Goal: Task Accomplishment & Management: Complete application form

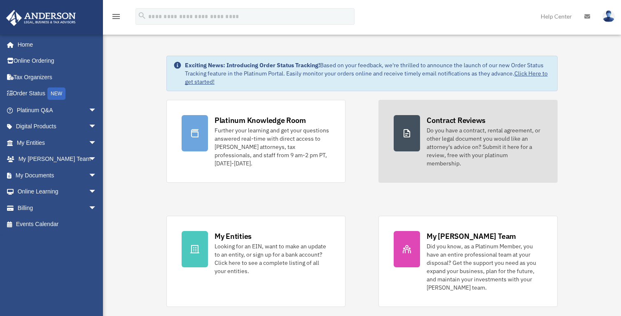
click at [473, 145] on div "Do you have a contract, rental agreement, or other legal document you would lik…" at bounding box center [485, 146] width 116 height 41
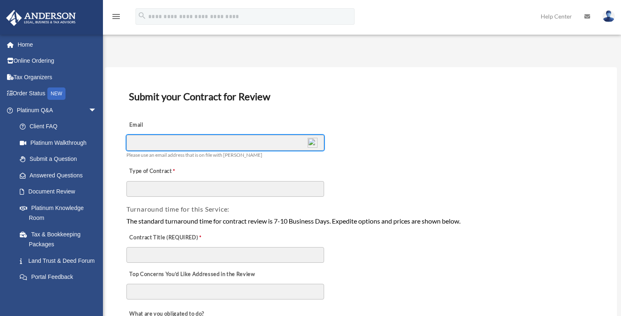
click at [233, 145] on input "Email" at bounding box center [225, 143] width 198 height 16
type input "**********"
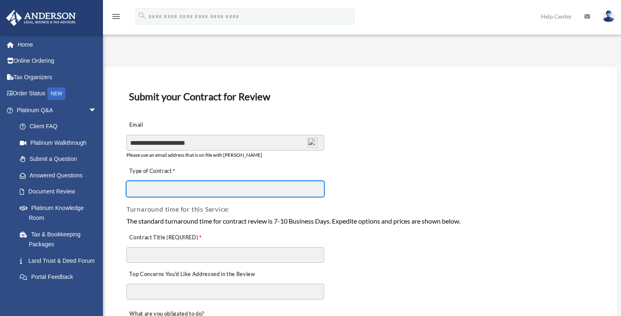
click at [180, 192] on input "Type of Contract" at bounding box center [225, 189] width 198 height 16
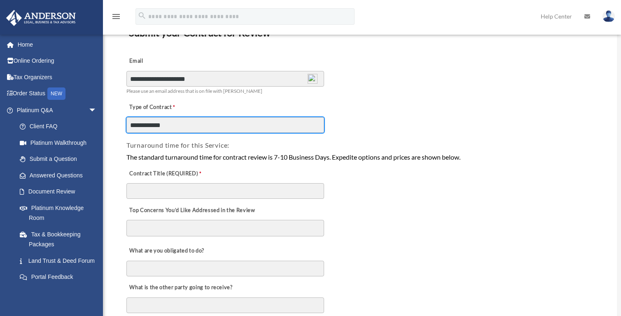
scroll to position [59, 0]
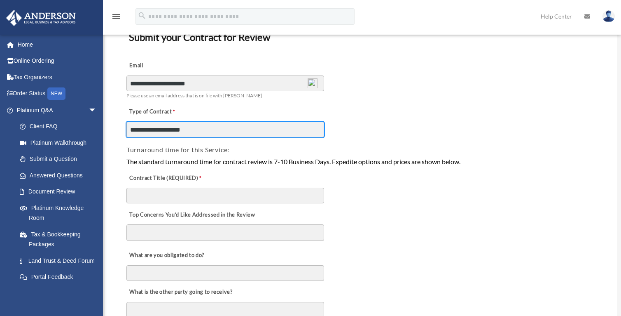
type input "**********"
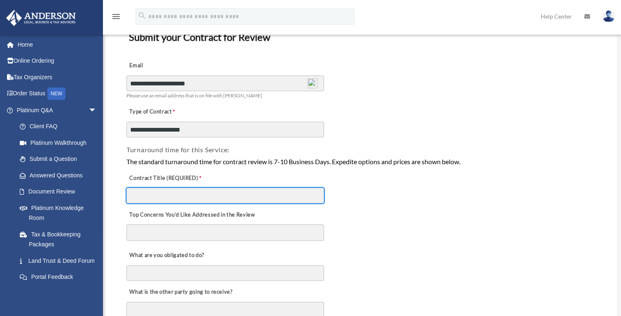
click at [236, 197] on input "Contract Title (REQUIRED)" at bounding box center [225, 195] width 198 height 16
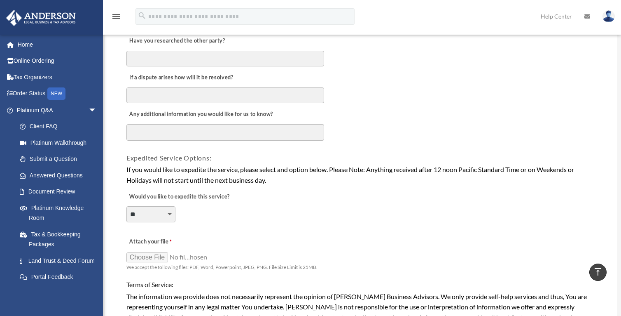
scroll to position [458, 0]
click at [147, 262] on input "Attach your file" at bounding box center [167, 256] width 82 height 12
type input "**********"
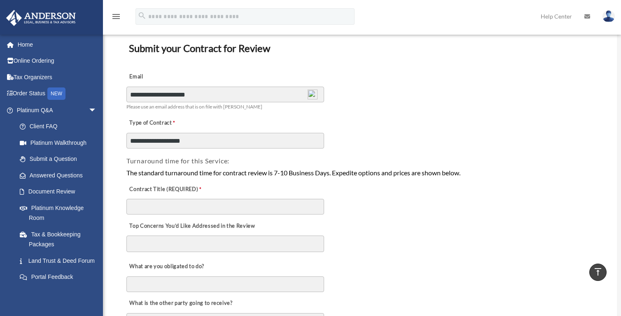
scroll to position [44, 0]
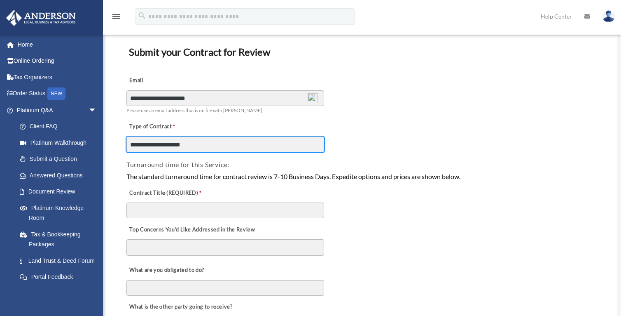
click at [211, 145] on input "**********" at bounding box center [225, 144] width 198 height 16
type input "**********"
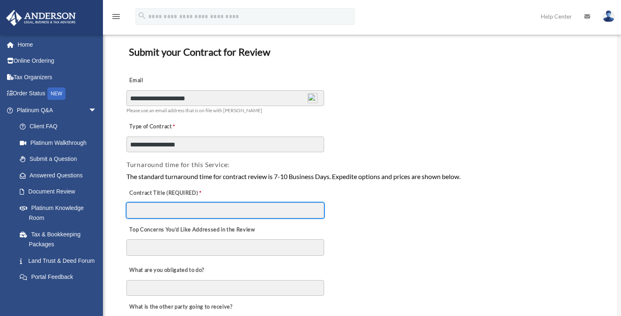
click at [239, 213] on input "Contract Title (REQUIRED)" at bounding box center [225, 210] width 198 height 16
type input "**********"
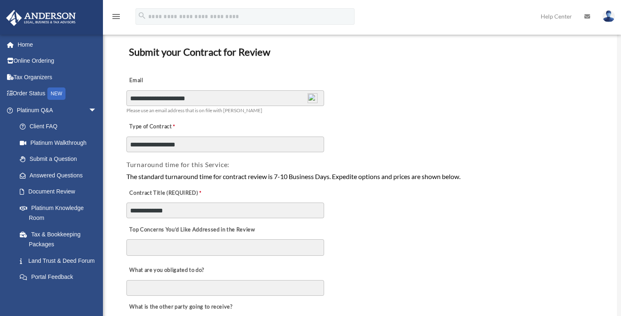
click at [222, 248] on textarea "Top Concerns You’d Like Addressed in the Review" at bounding box center [225, 247] width 198 height 16
type textarea "*"
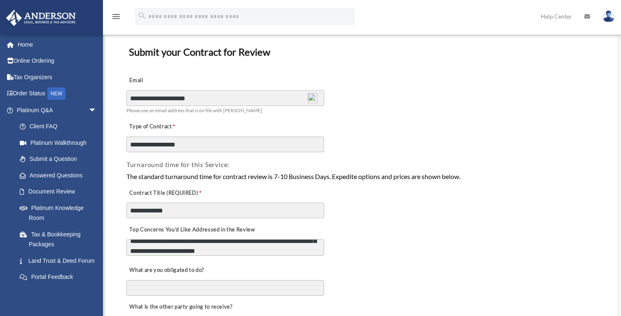
scroll to position [46, 0]
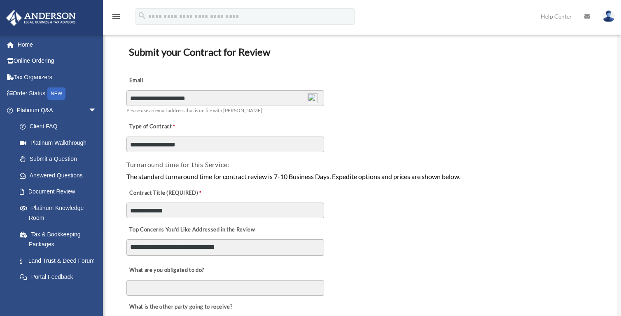
type textarea "**********"
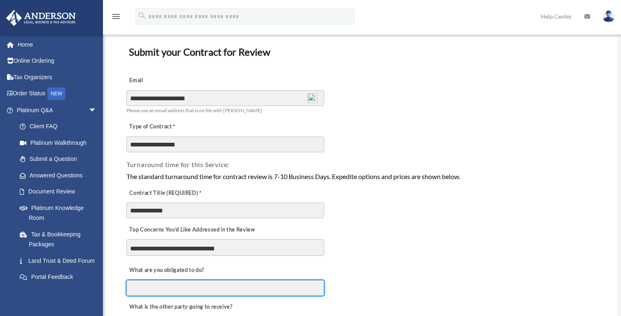
click at [220, 290] on input "What are you obligated to do?" at bounding box center [225, 288] width 198 height 16
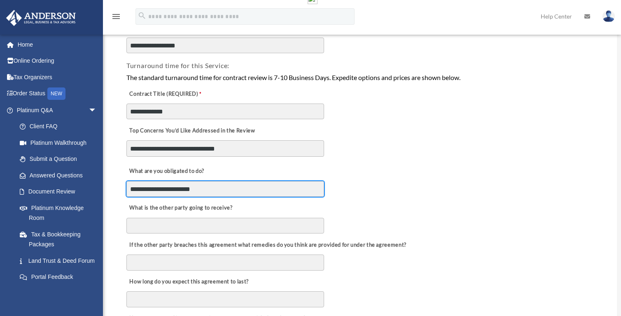
scroll to position [150, 0]
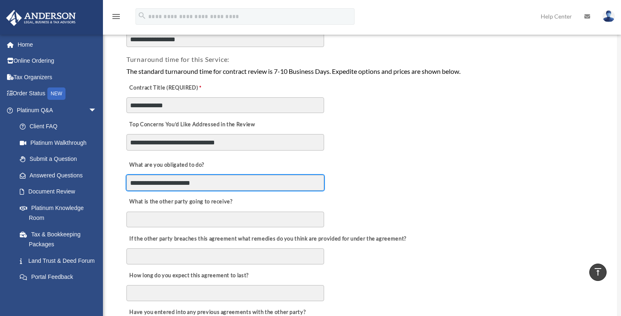
type input "**********"
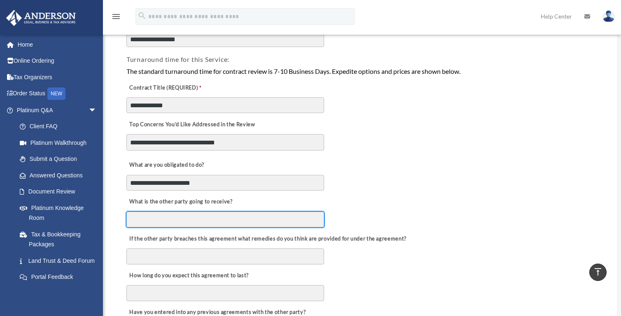
click at [230, 226] on input "What is the other party going to receive?" at bounding box center [225, 219] width 198 height 16
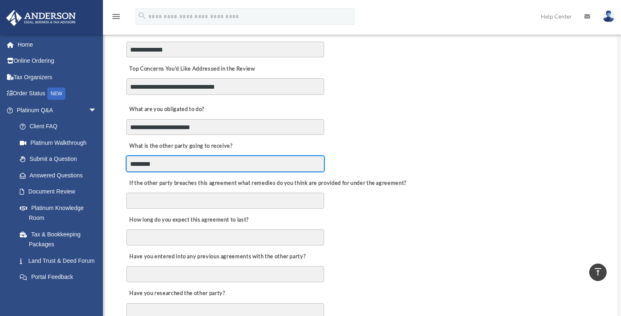
scroll to position [206, 0]
type input "********"
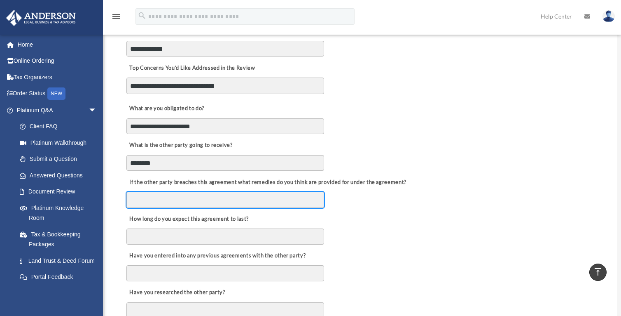
click at [215, 202] on input "If the other party breaches this agreement what remedies do you think are provi…" at bounding box center [225, 200] width 198 height 16
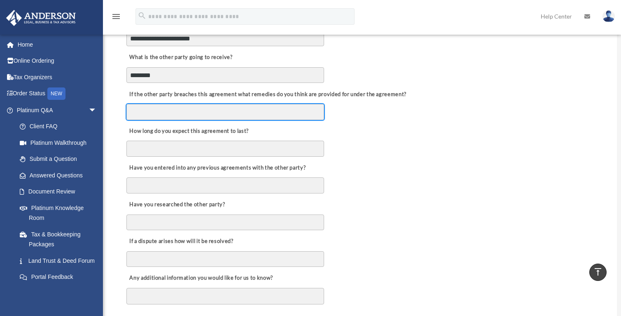
scroll to position [297, 0]
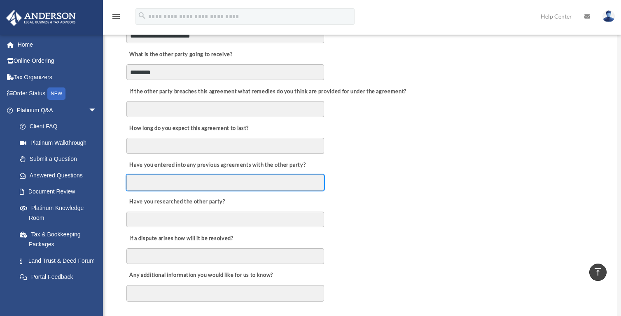
click at [230, 184] on input "Have you entered into any previous agreements with the other party?" at bounding box center [225, 182] width 198 height 16
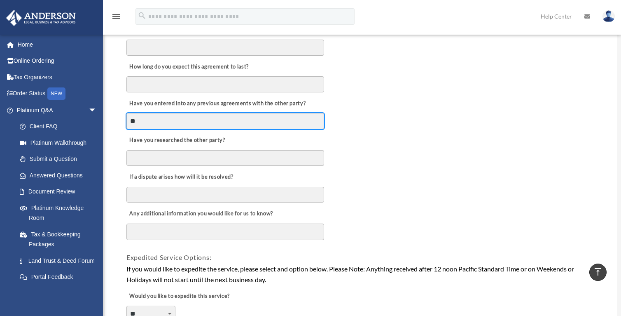
scroll to position [361, 0]
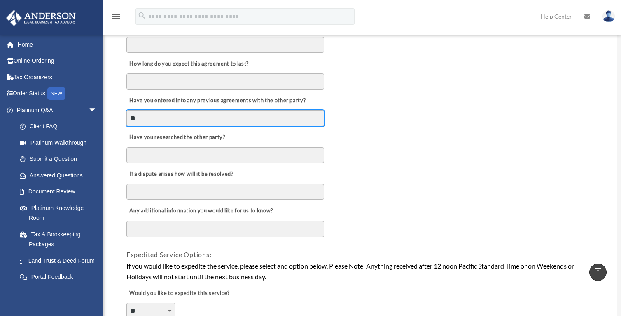
type input "**"
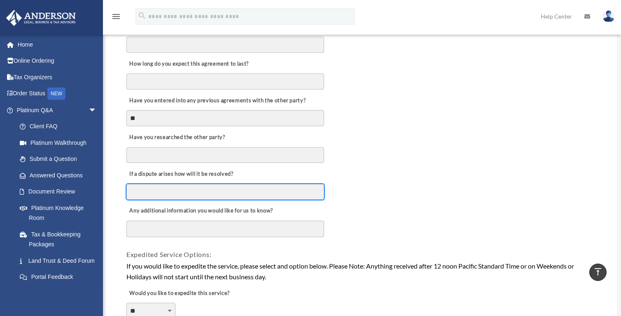
click at [227, 195] on input "If a dispute arises how will it be resolved?" at bounding box center [225, 192] width 198 height 16
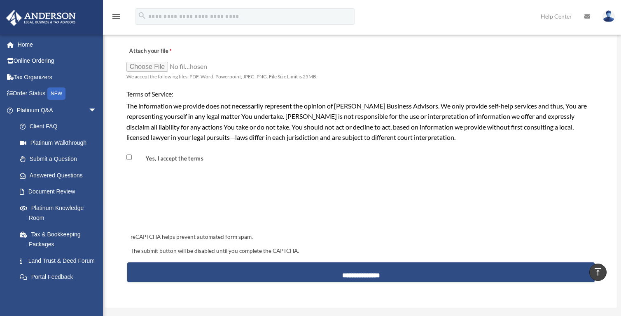
scroll to position [650, 0]
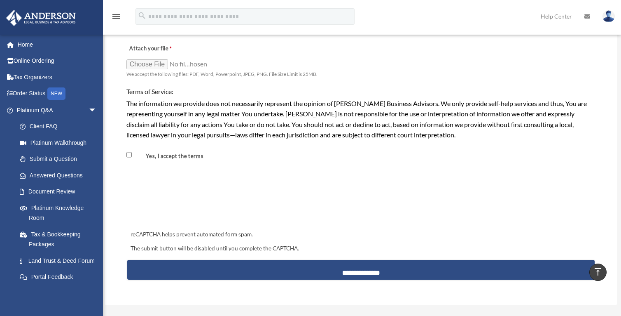
type input "*"
click at [135, 158] on label "Yes, I accept the terms" at bounding box center [169, 156] width 73 height 8
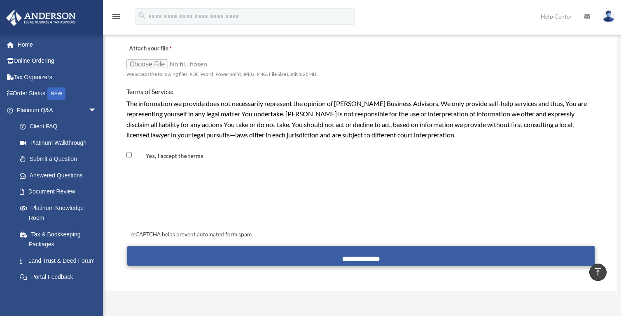
click at [374, 258] on input "**********" at bounding box center [361, 256] width 468 height 20
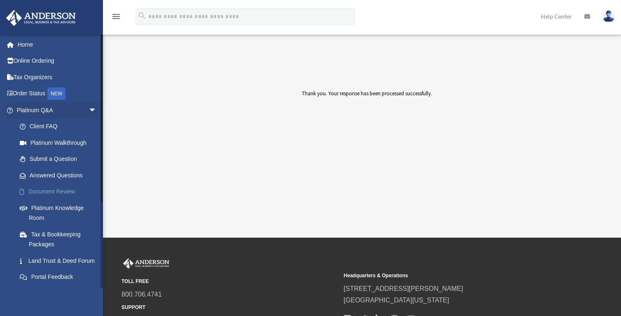
click at [53, 193] on link "Document Review" at bounding box center [61, 191] width 98 height 16
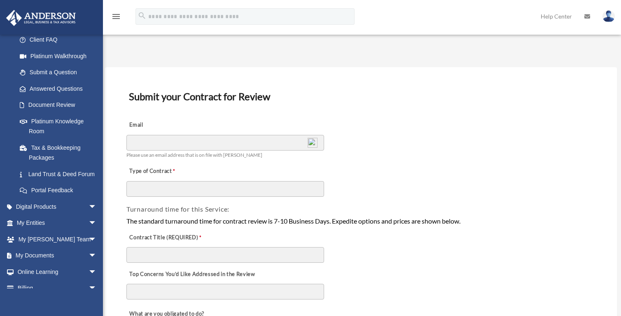
scroll to position [90, 0]
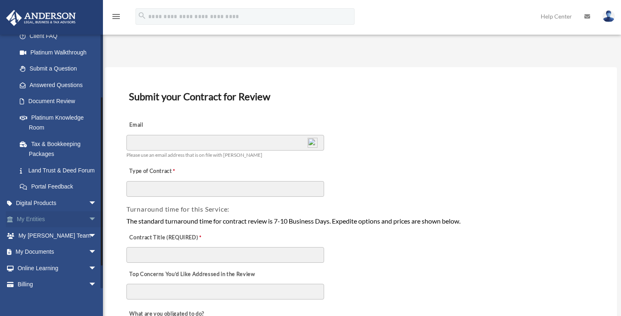
click at [89, 228] on span "arrow_drop_down" at bounding box center [97, 219] width 16 height 17
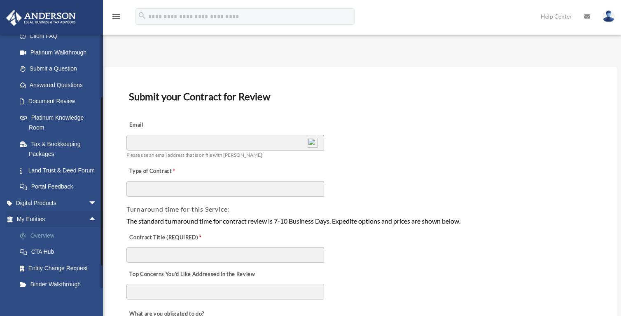
click at [43, 243] on link "Overview" at bounding box center [61, 235] width 98 height 16
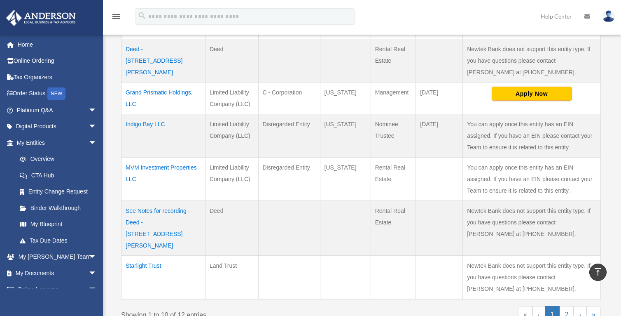
scroll to position [375, 0]
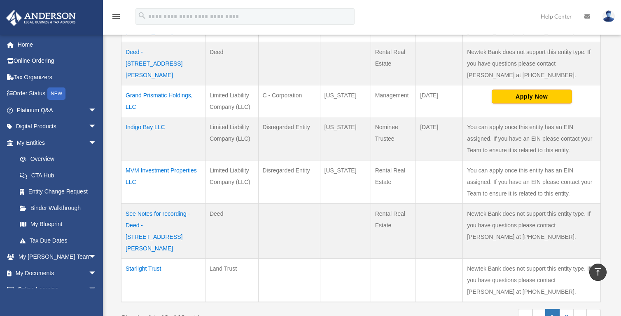
click at [170, 178] on td "MVM Investment Properties LLC" at bounding box center [164, 181] width 84 height 43
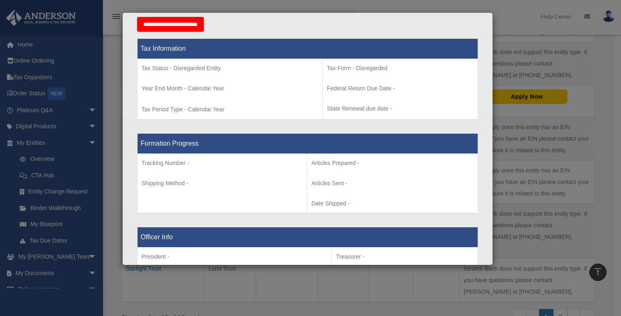
scroll to position [0, 0]
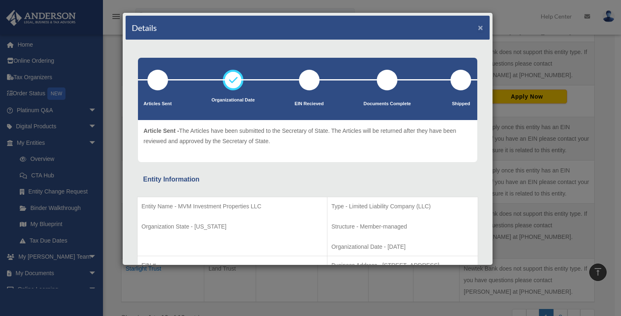
click at [478, 28] on button "×" at bounding box center [480, 27] width 5 height 9
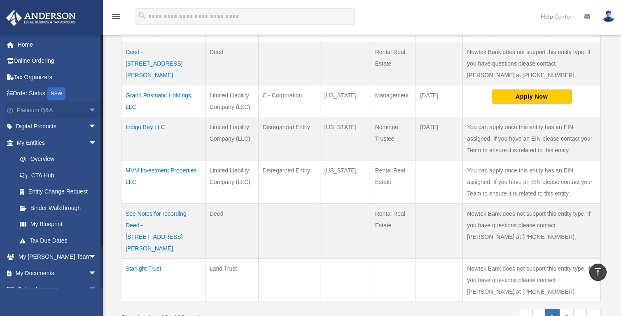
click at [91, 108] on span "arrow_drop_down" at bounding box center [97, 110] width 16 height 17
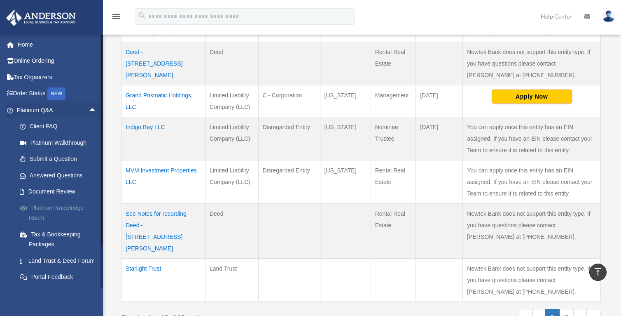
click at [70, 213] on link "Platinum Knowledge Room" at bounding box center [61, 212] width 98 height 26
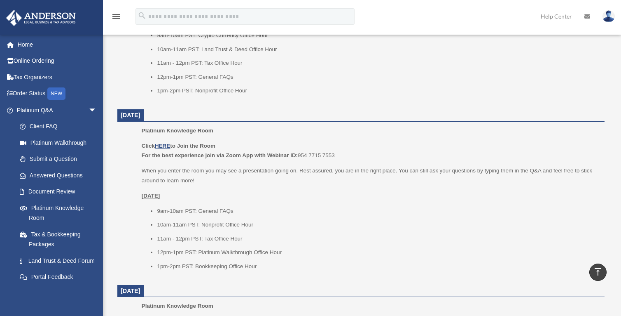
scroll to position [623, 0]
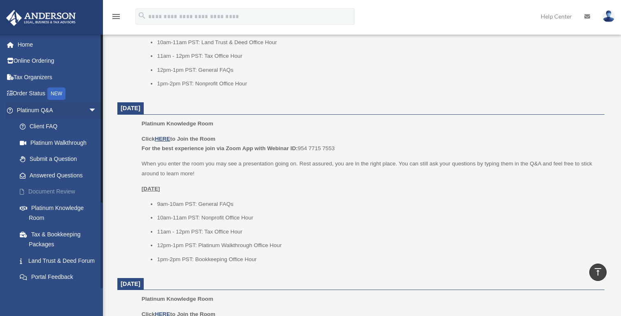
click at [56, 192] on link "Document Review" at bounding box center [61, 191] width 98 height 16
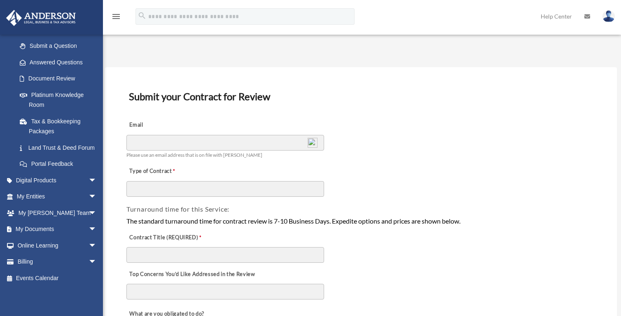
scroll to position [123, 0]
click at [89, 230] on span "arrow_drop_down" at bounding box center [97, 229] width 16 height 17
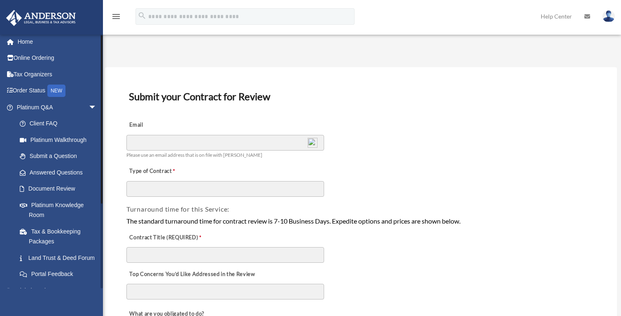
scroll to position [0, 0]
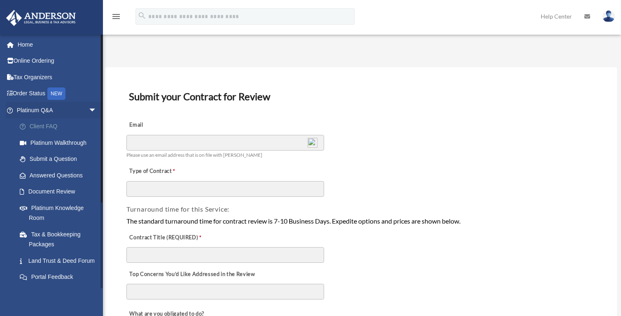
click at [40, 126] on link "Client FAQ" at bounding box center [61, 126] width 98 height 16
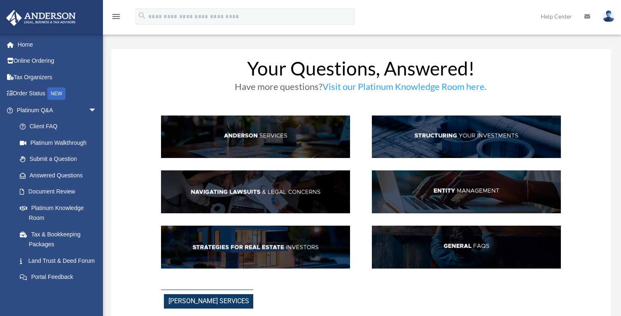
click at [199, 196] on img at bounding box center [255, 191] width 189 height 43
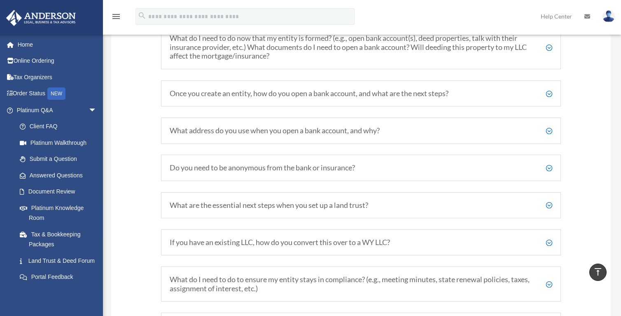
scroll to position [973, 0]
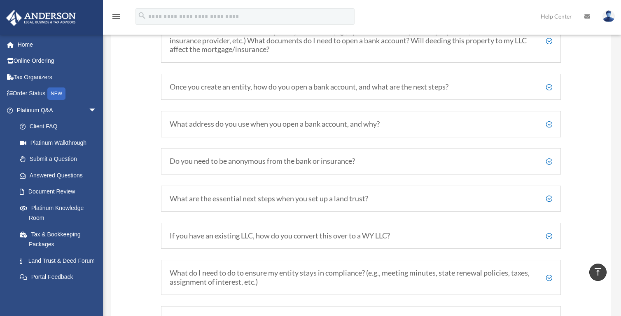
click at [313, 125] on h5 "What address do you use when you open a bank account, and why?" at bounding box center [361, 123] width 382 height 9
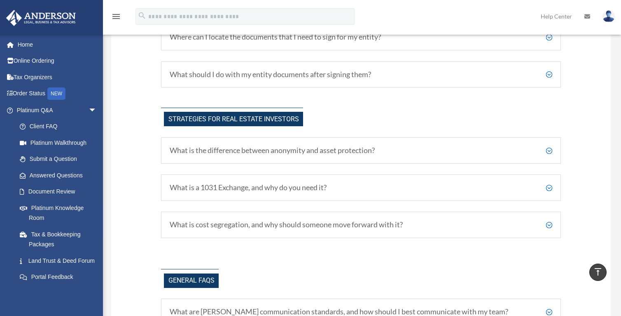
scroll to position [1568, 0]
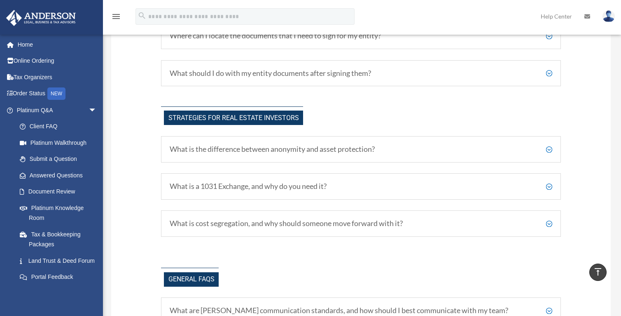
click at [335, 193] on div "What is a 1031 Exchange, and why do you need it? Essentially, a 1031 Exchange i…" at bounding box center [361, 186] width 400 height 26
click at [378, 195] on div "What is a 1031 Exchange, and why do you need it? Essentially, a 1031 Exchange i…" at bounding box center [361, 186] width 400 height 26
click at [545, 187] on h5 "What is a 1031 Exchange, and why do you need it?" at bounding box center [361, 186] width 382 height 9
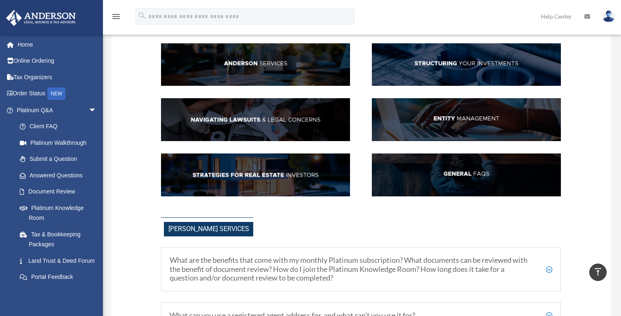
scroll to position [0, 0]
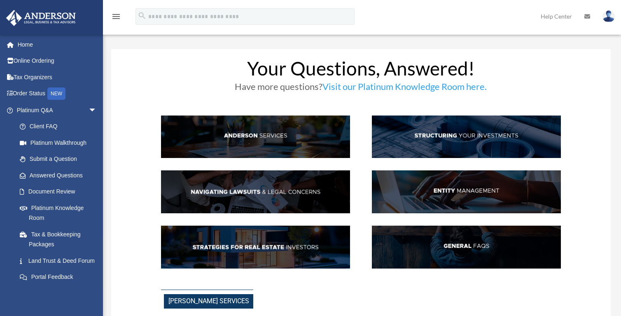
click at [250, 136] on img at bounding box center [255, 136] width 189 height 43
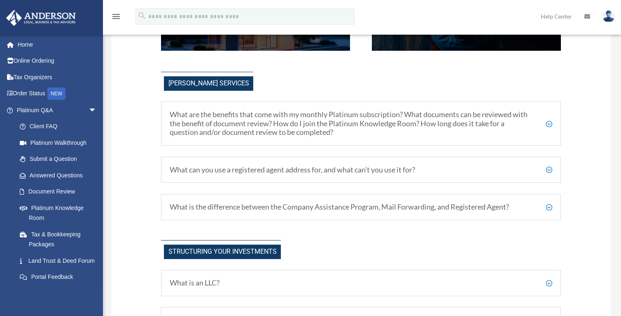
scroll to position [240, 0]
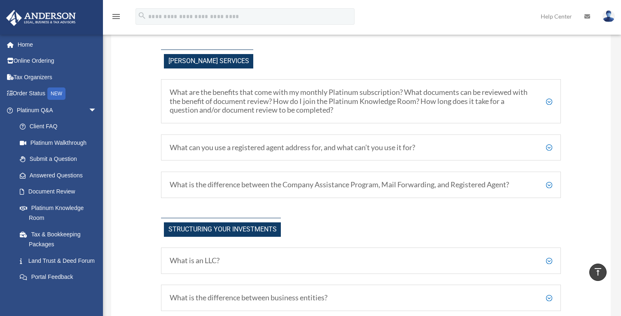
click at [253, 112] on h5 "What are the benefits that come with my monthly Platinum subscription? What doc…" at bounding box center [361, 101] width 382 height 27
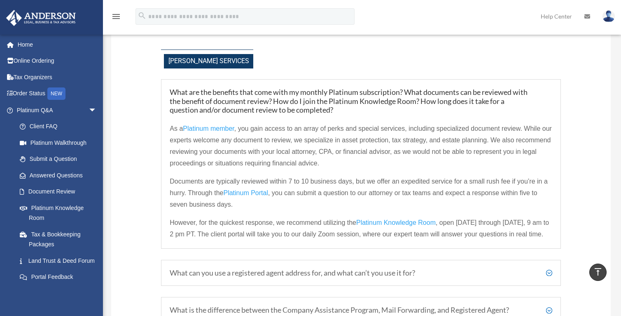
click at [246, 194] on span "Platinum Portal" at bounding box center [245, 192] width 45 height 7
